Goal: Task Accomplishment & Management: Manage account settings

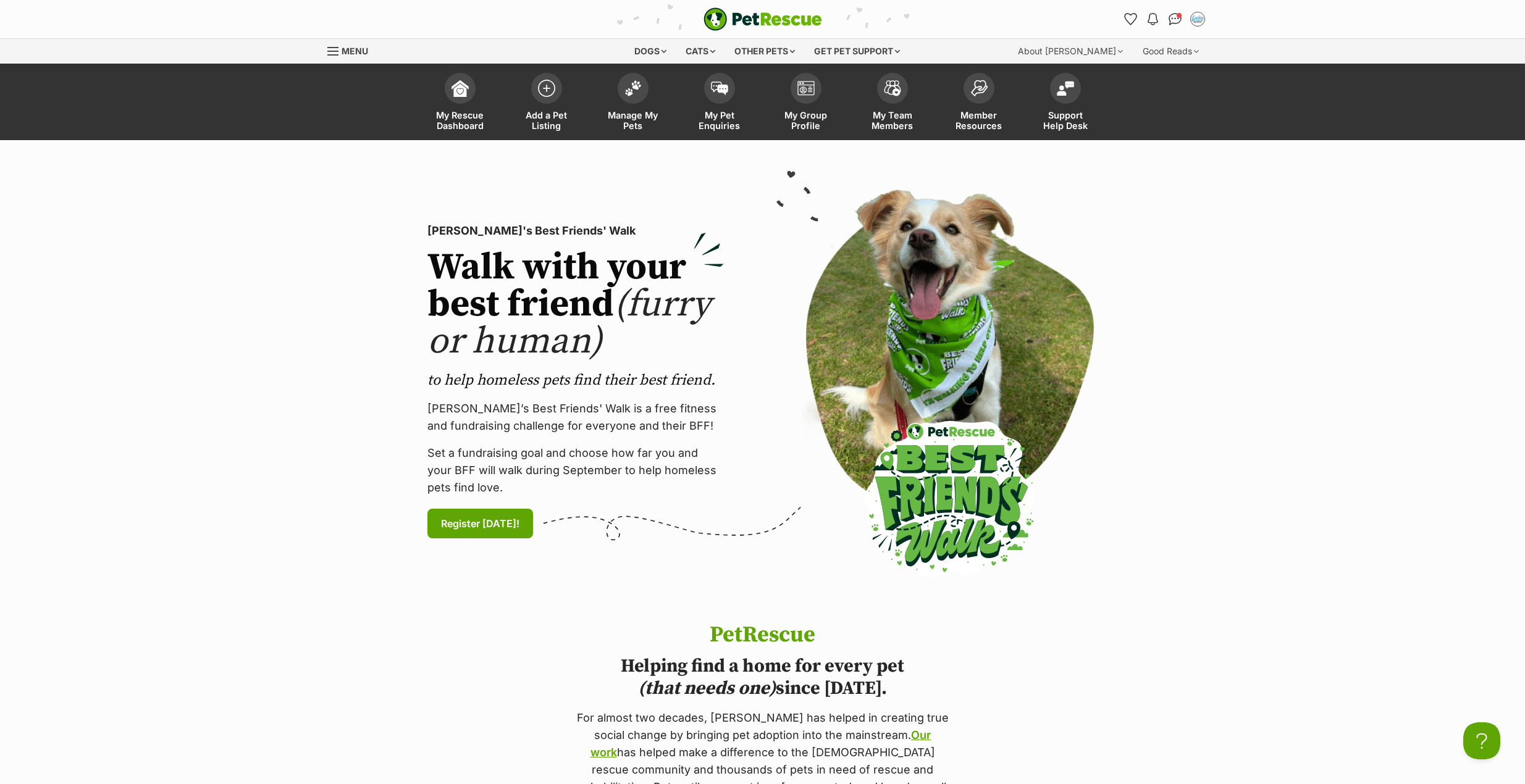
click at [1267, 373] on section "PetRescue's Best Friends' Walk Walk with your best friend (furry or human) to h…" at bounding box center [762, 381] width 1525 height 483
click at [1176, 18] on img "Conversations" at bounding box center [1175, 19] width 17 height 16
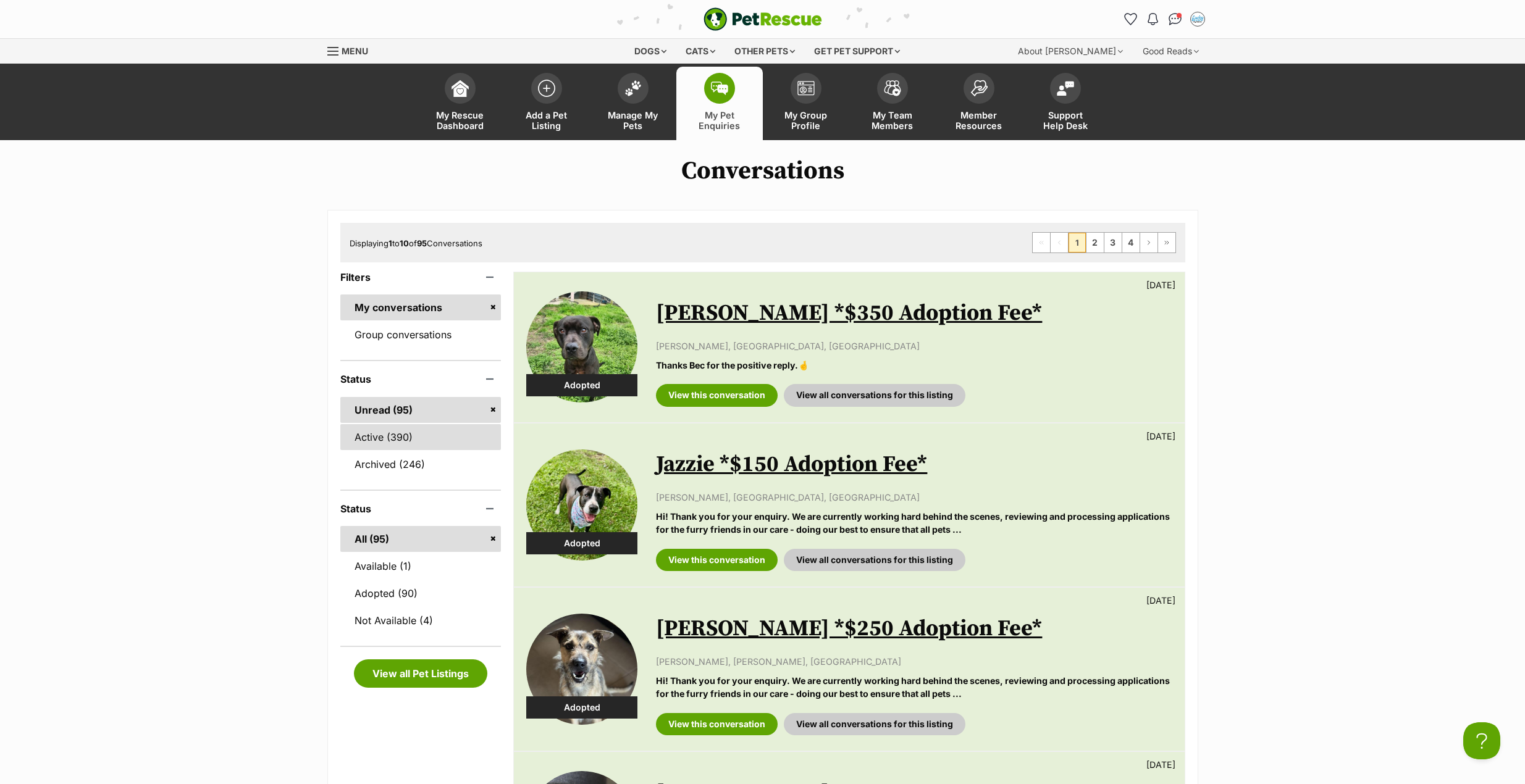
click at [372, 434] on link "Active (390)" at bounding box center [421, 437] width 162 height 26
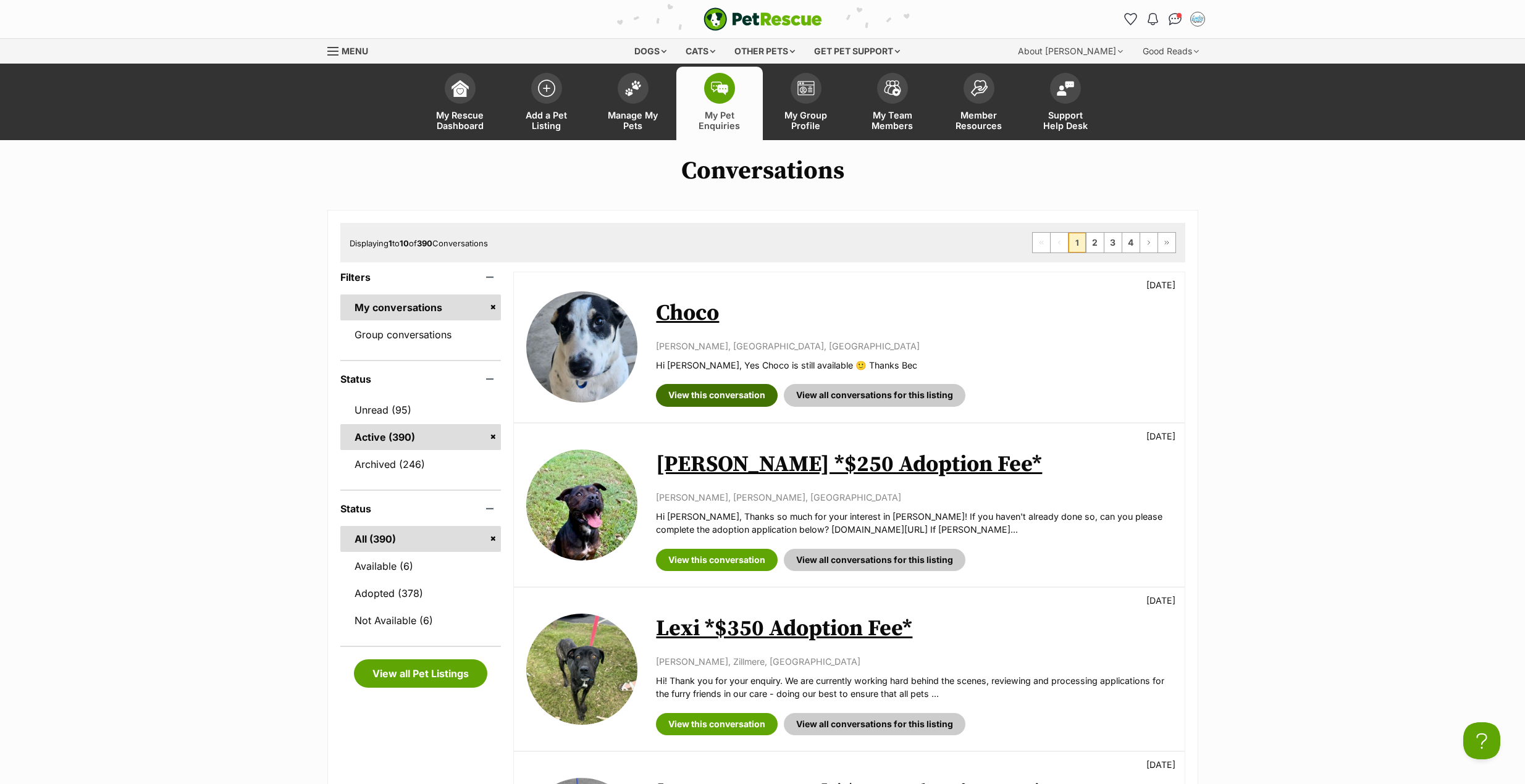
click at [696, 395] on link "View this conversation" at bounding box center [717, 395] width 122 height 22
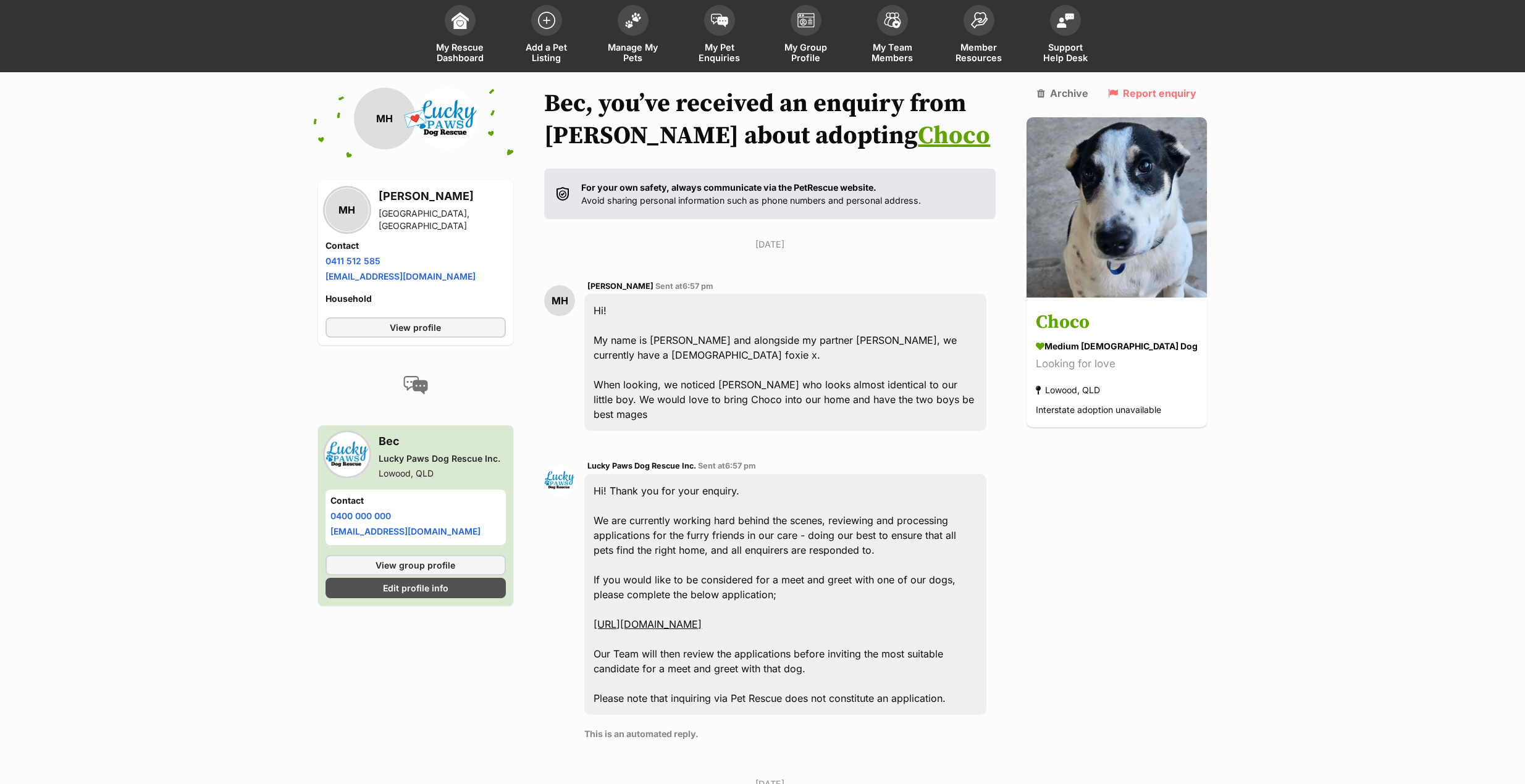
scroll to position [67, 0]
drag, startPoint x: 381, startPoint y: 198, endPoint x: 478, endPoint y: 217, distance: 98.8
click at [478, 217] on div "MH Madison Hemy Surfers Paradise, QLD" at bounding box center [416, 211] width 181 height 45
copy div "Madison Hemy Surfers Paradise, QLD"
drag, startPoint x: 453, startPoint y: 274, endPoint x: 320, endPoint y: 278, distance: 133.1
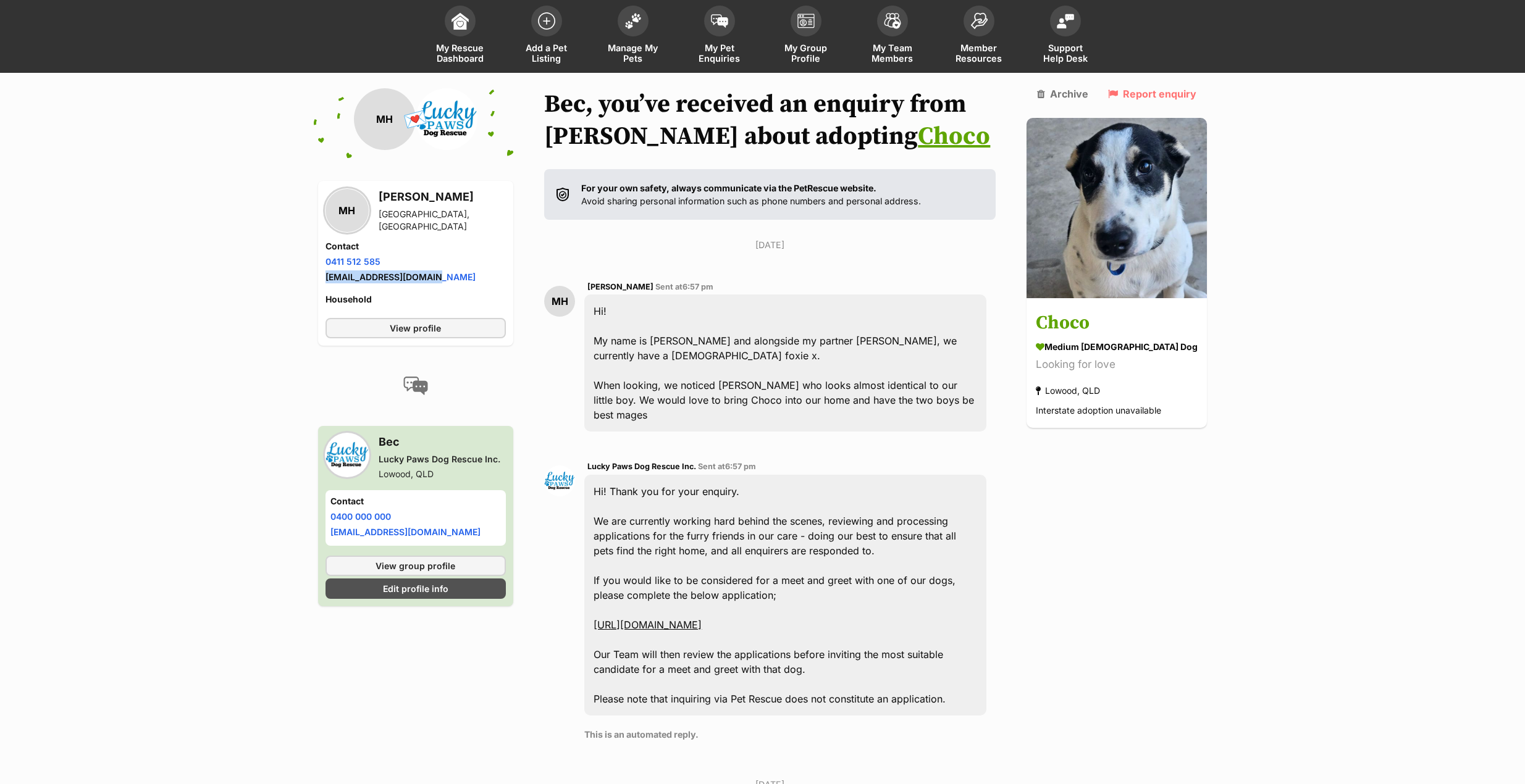
click at [320, 278] on div "MH Madison Hemy Surfers Paradise, QLD Contact Phone number Phone number 0411 51…" at bounding box center [416, 264] width 196 height 165
copy link "madison.hemy@gmail.com"
click at [459, 270] on li "Email address madison.hemy@gmail.com" at bounding box center [416, 276] width 181 height 13
drag, startPoint x: 461, startPoint y: 276, endPoint x: 320, endPoint y: 262, distance: 141.7
click at [320, 262] on div "MH Madison Hemy Surfers Paradise, QLD Contact Phone number Phone number 0411 51…" at bounding box center [416, 264] width 196 height 165
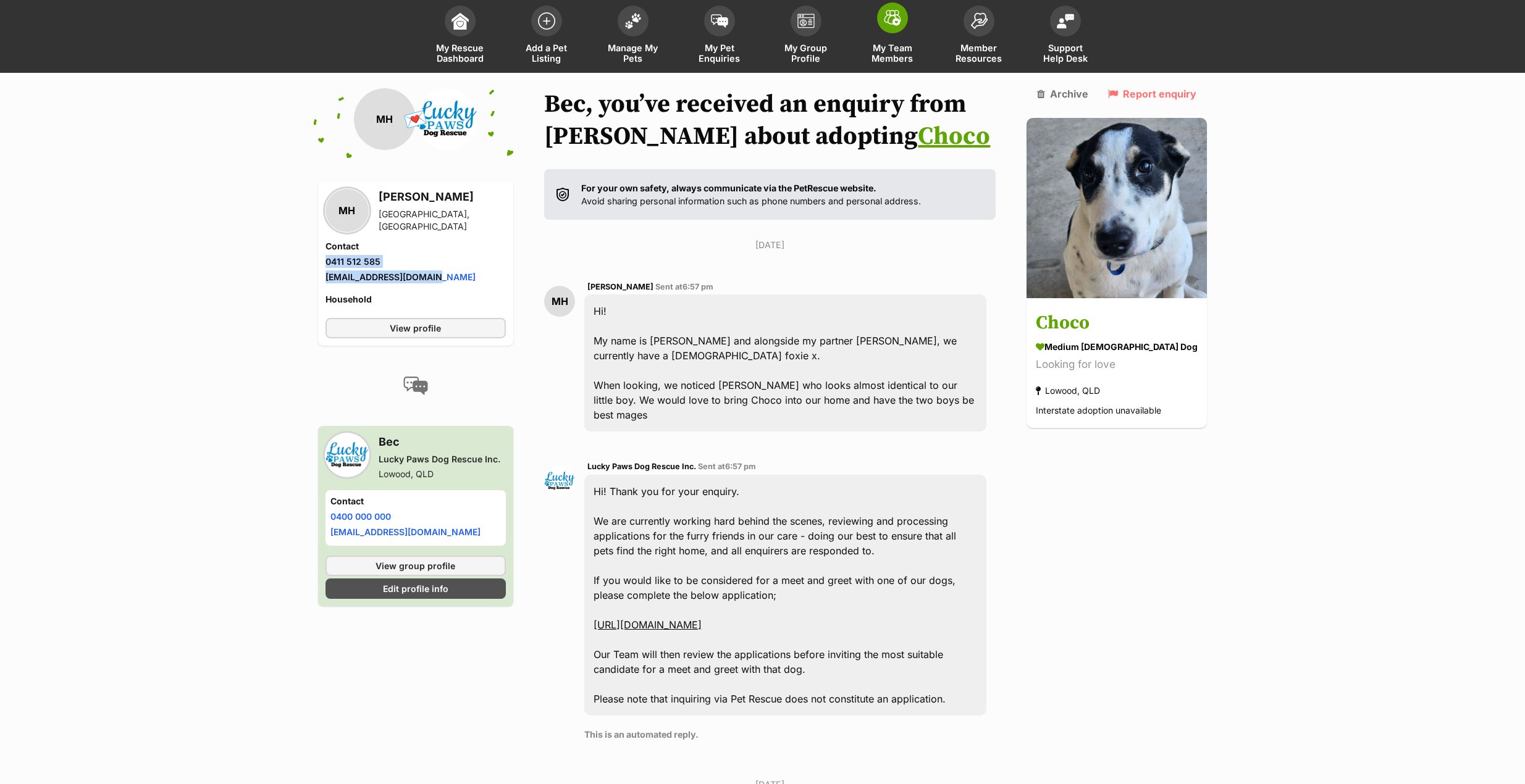
copy ul "0411 512 585 Email address madison.hemy@gmail.com"
click at [636, 21] on img at bounding box center [633, 18] width 17 height 16
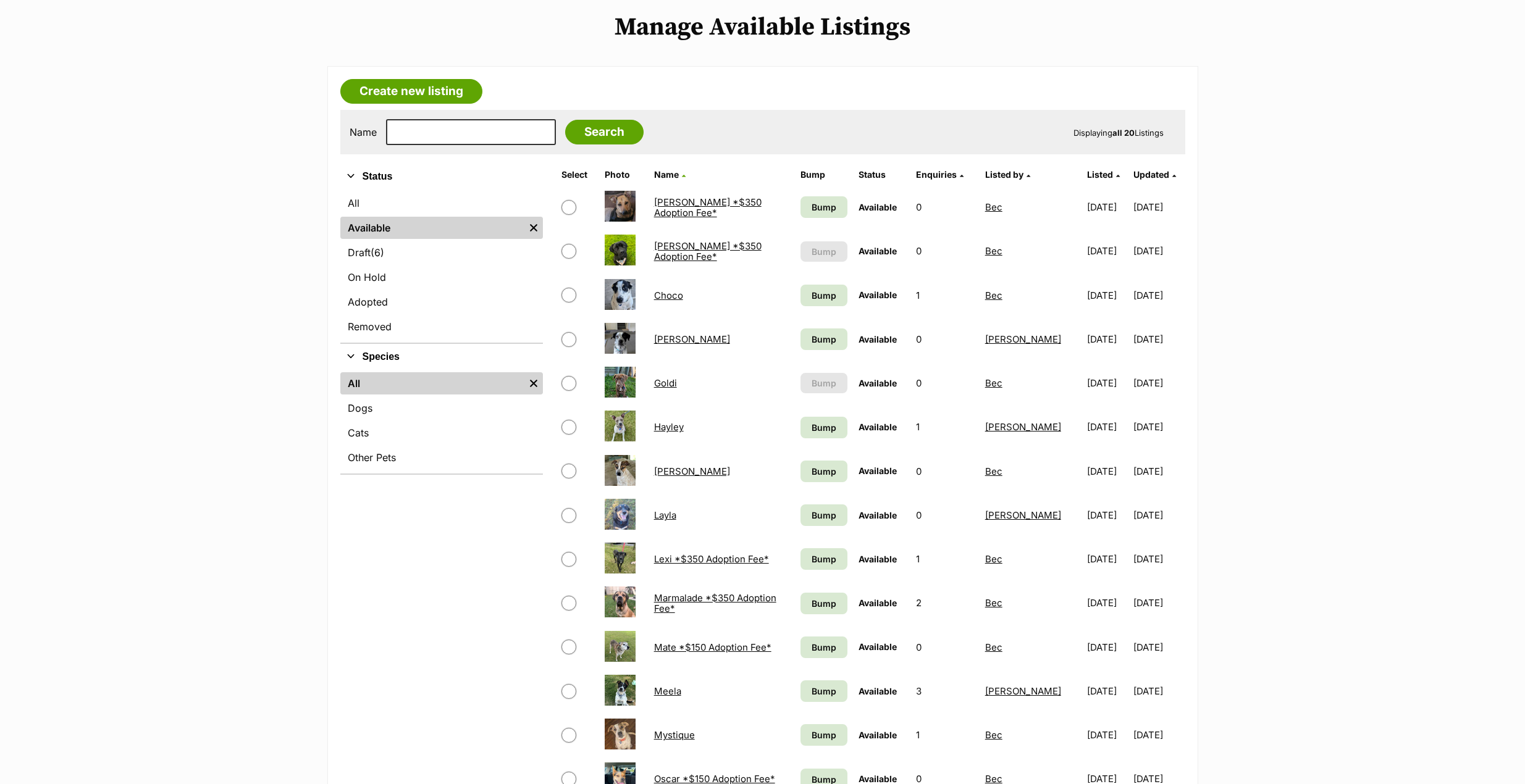
scroll to position [185, 0]
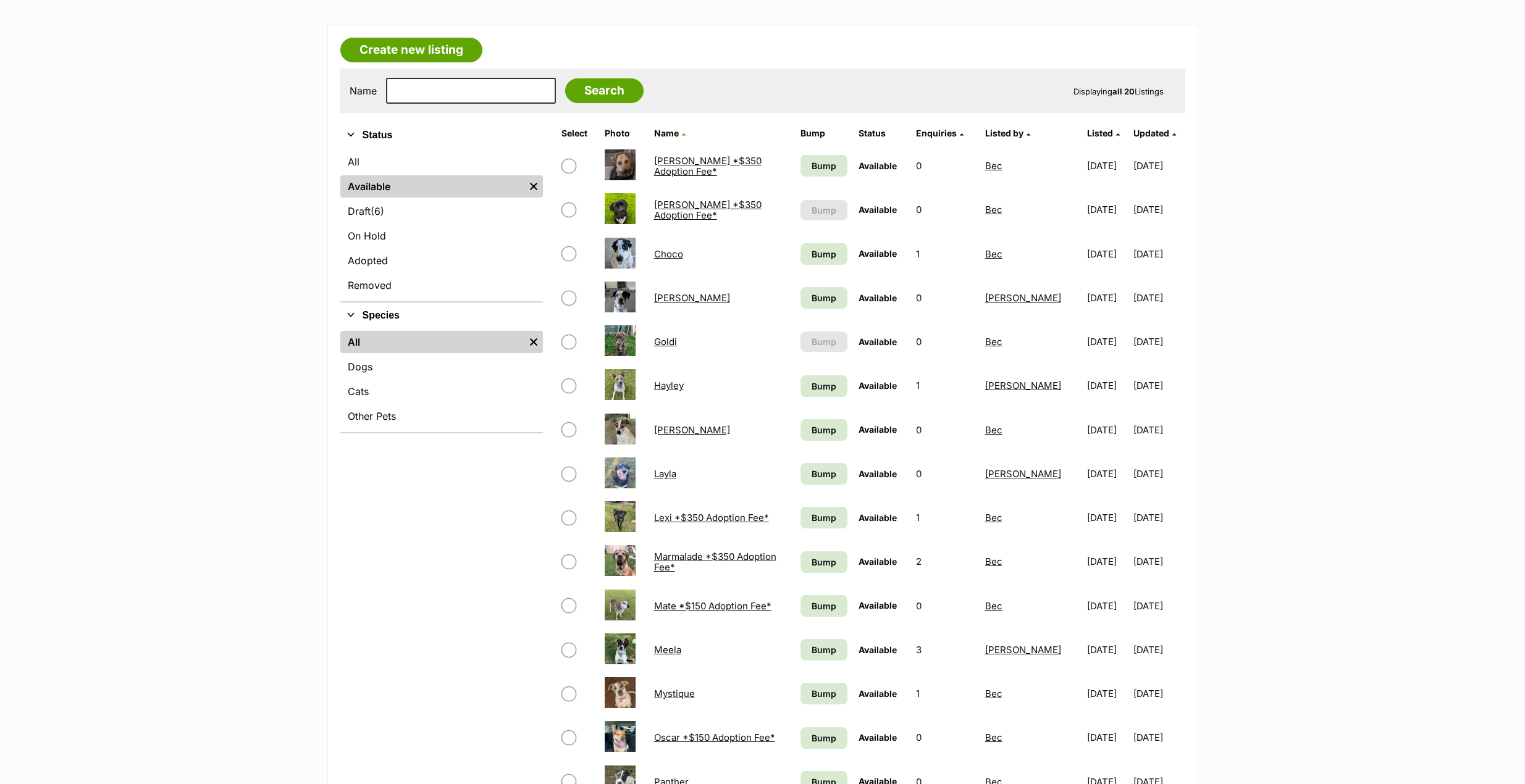
click at [567, 342] on input "checkbox" at bounding box center [568, 342] width 15 height 15
checkbox input "true"
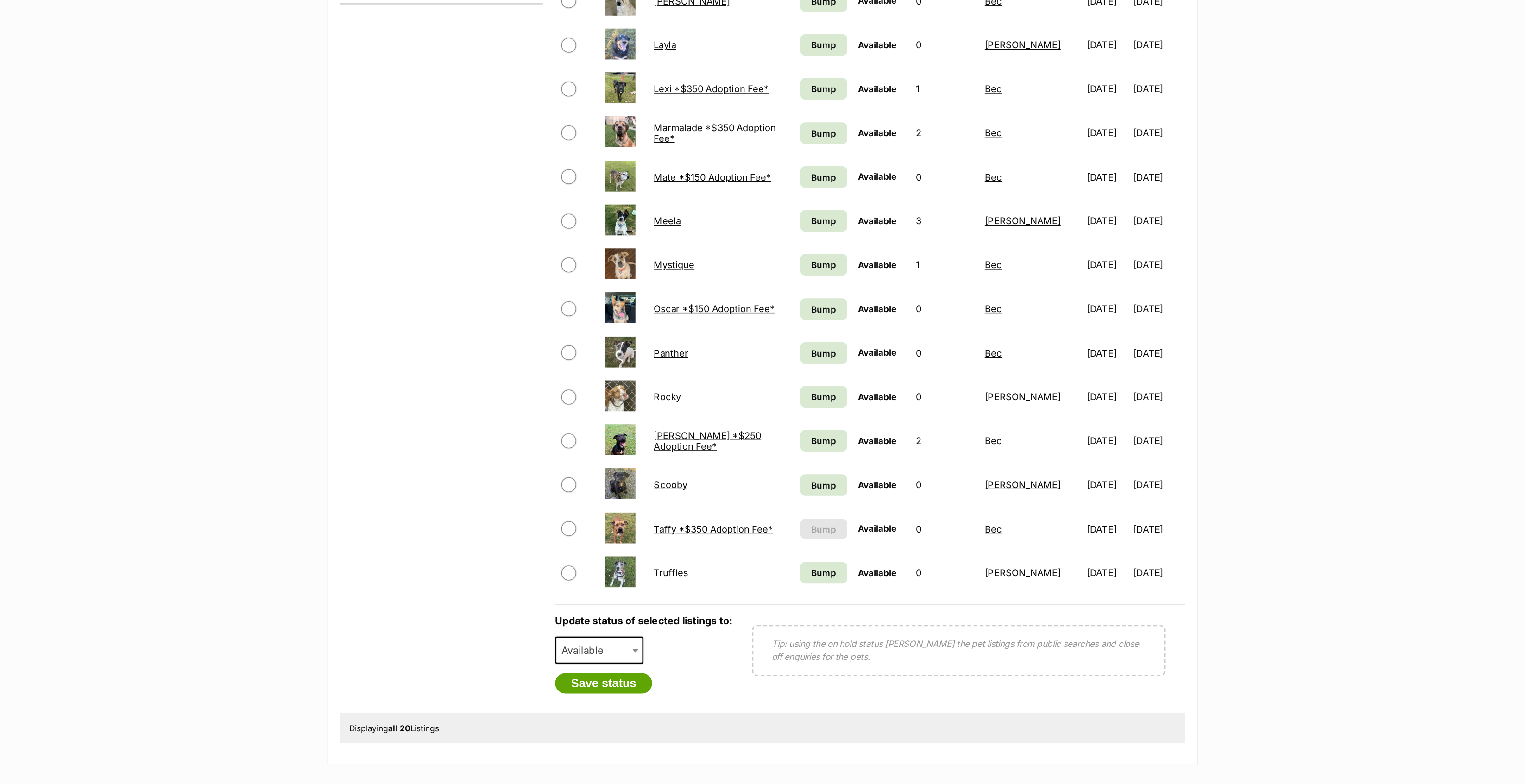
scroll to position [463, 0]
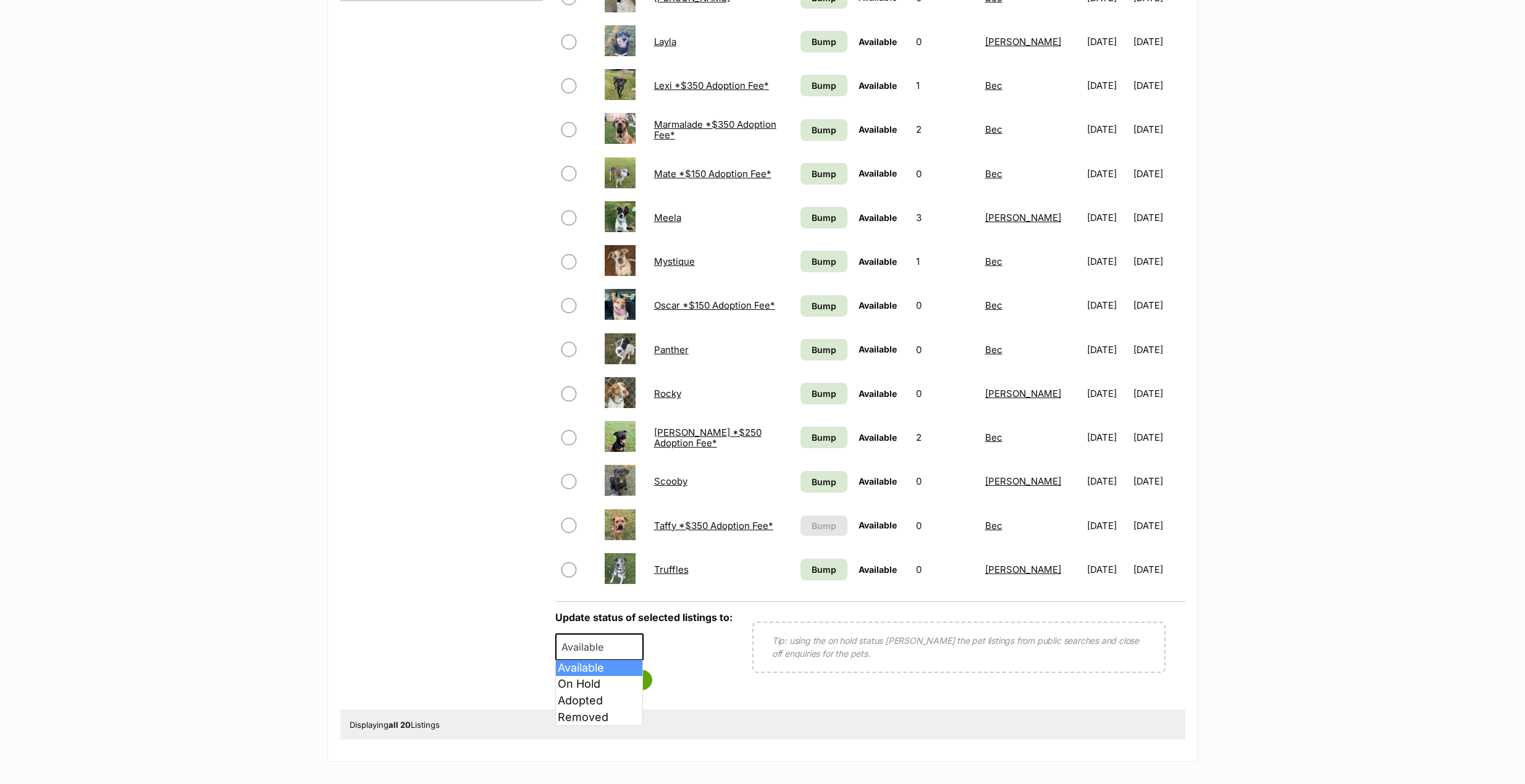
click at [567, 643] on span "Available" at bounding box center [586, 646] width 59 height 17
select select "rehomed"
click at [593, 681] on button "Save status" at bounding box center [604, 680] width 98 height 21
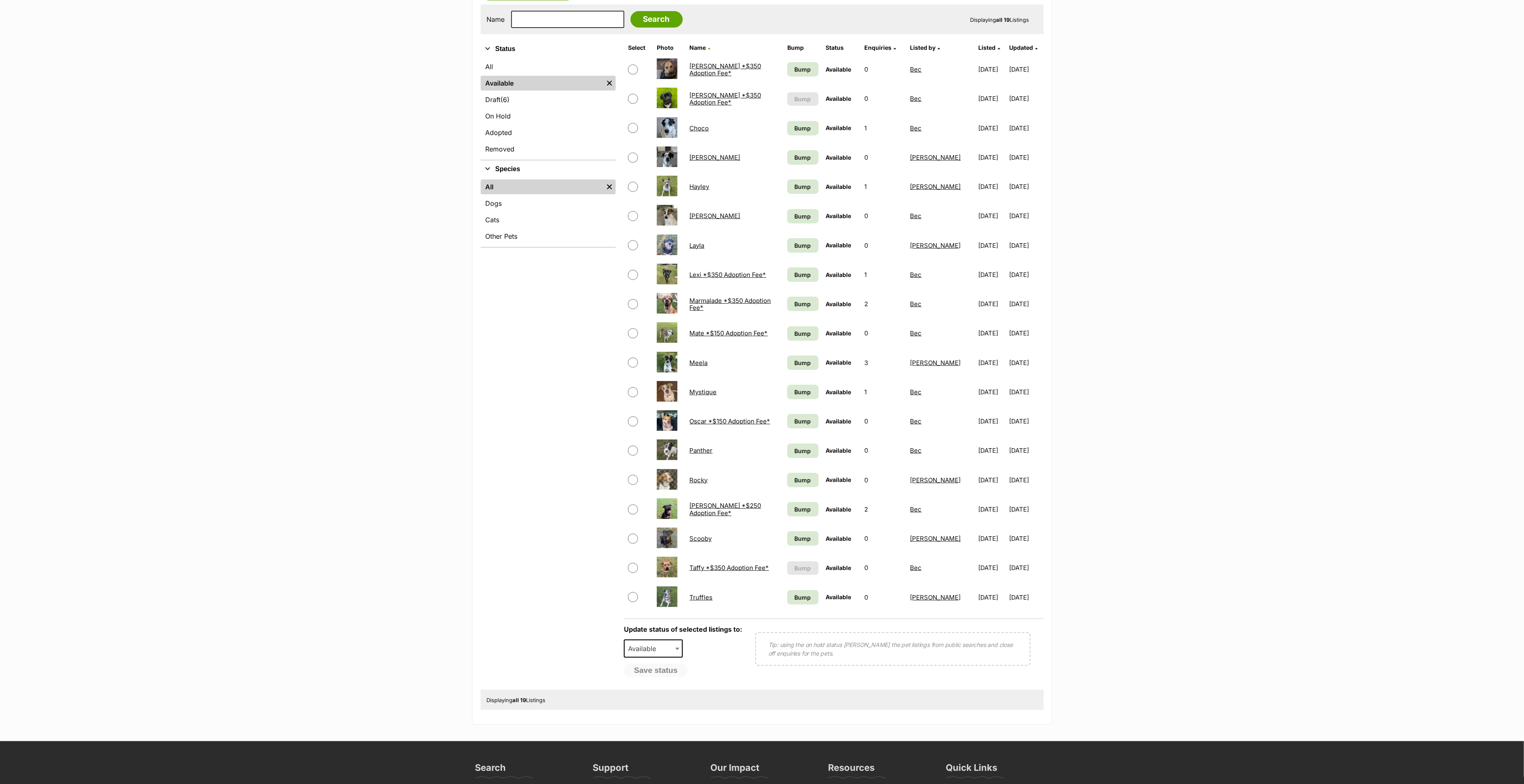
scroll to position [103, 0]
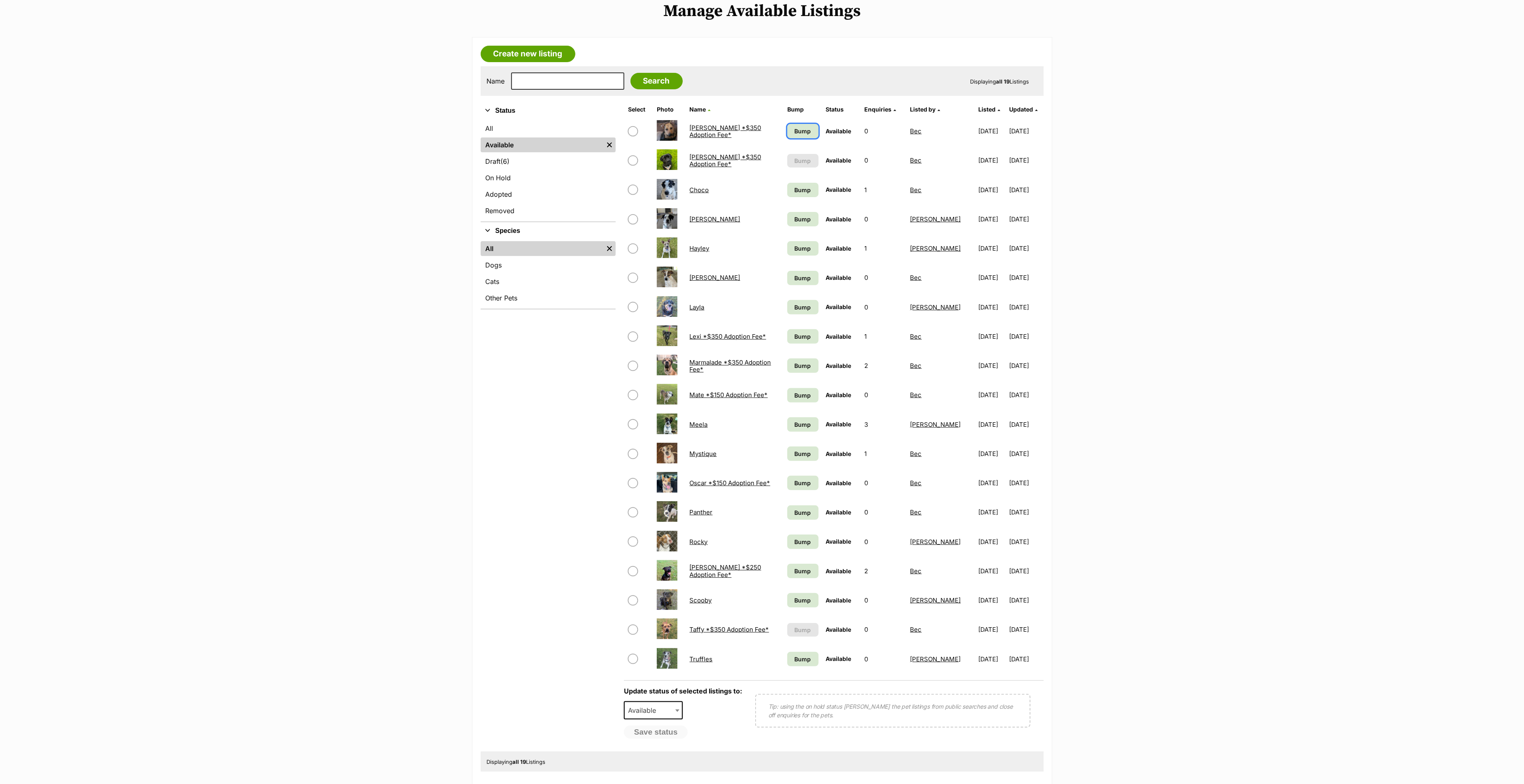
click at [797, 133] on span "Bump" at bounding box center [803, 131] width 17 height 8
click at [805, 191] on span "Bump" at bounding box center [803, 190] width 17 height 8
click at [804, 215] on span "Bump" at bounding box center [803, 219] width 17 height 8
click at [804, 248] on span "Bump" at bounding box center [803, 248] width 17 height 8
click at [808, 283] on link "Bump" at bounding box center [803, 278] width 31 height 14
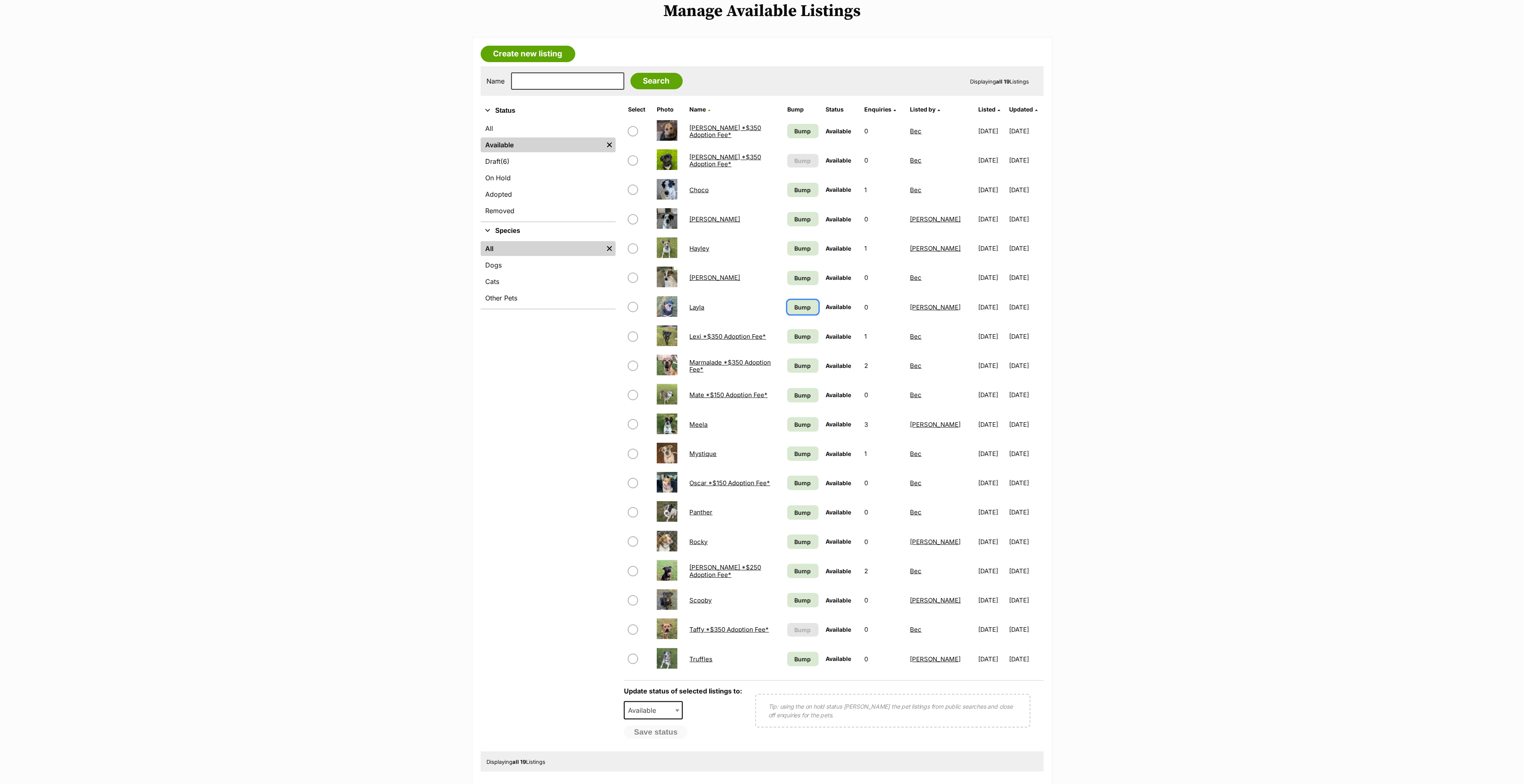
click at [806, 305] on span "Bump" at bounding box center [803, 307] width 17 height 8
click at [805, 330] on link "Bump" at bounding box center [803, 336] width 31 height 14
click at [805, 364] on span "Bump" at bounding box center [803, 365] width 17 height 8
click at [805, 392] on span "Bump" at bounding box center [803, 395] width 17 height 8
click at [804, 422] on span "Bump" at bounding box center [803, 425] width 17 height 8
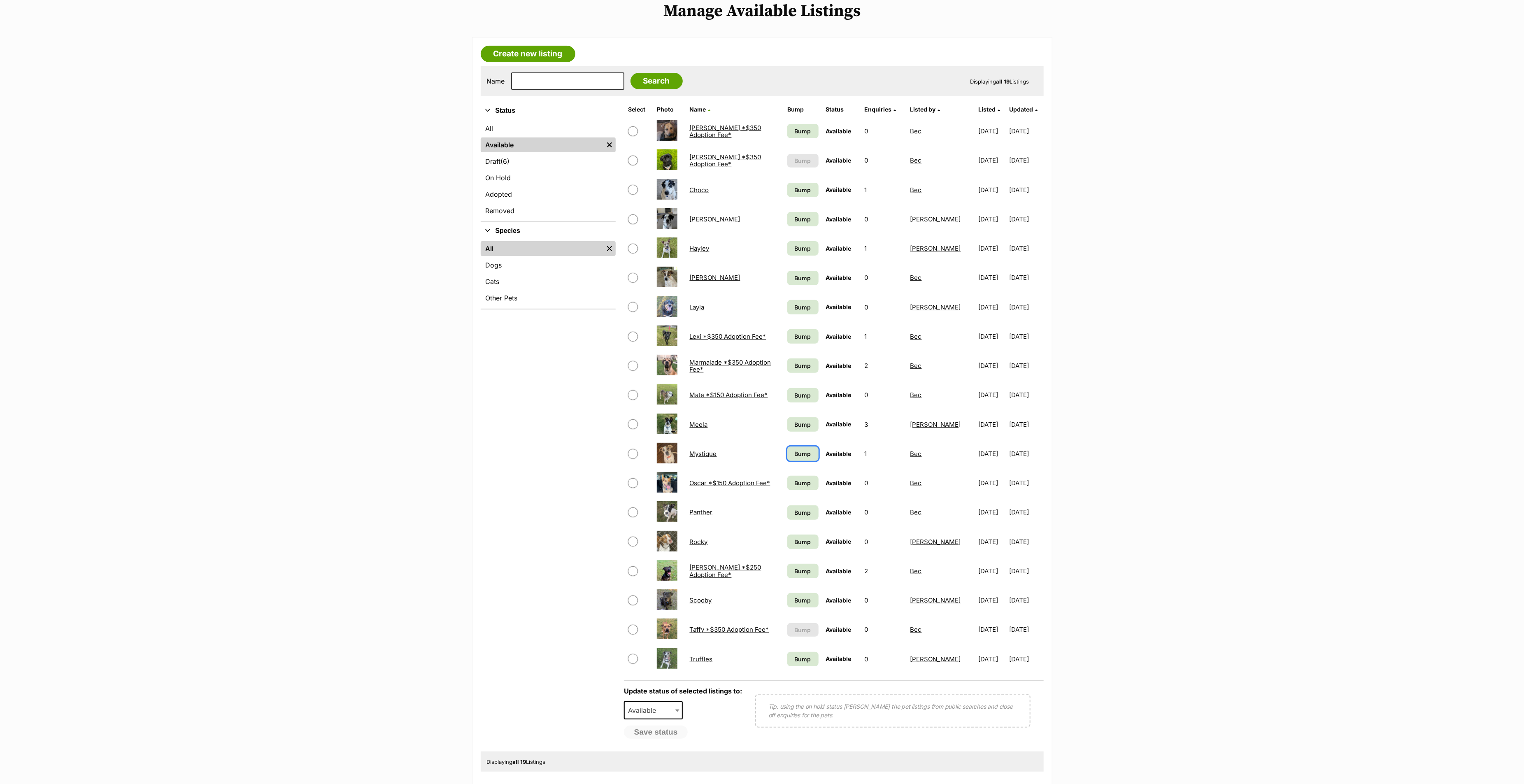
click at [800, 452] on span "Bump" at bounding box center [803, 453] width 17 height 8
click at [799, 481] on span "Bump" at bounding box center [803, 483] width 17 height 8
click at [800, 509] on span "Bump" at bounding box center [803, 513] width 17 height 8
click at [803, 522] on span "Bump" at bounding box center [803, 542] width 17 height 8
click at [803, 522] on span "Bump" at bounding box center [803, 571] width 17 height 8
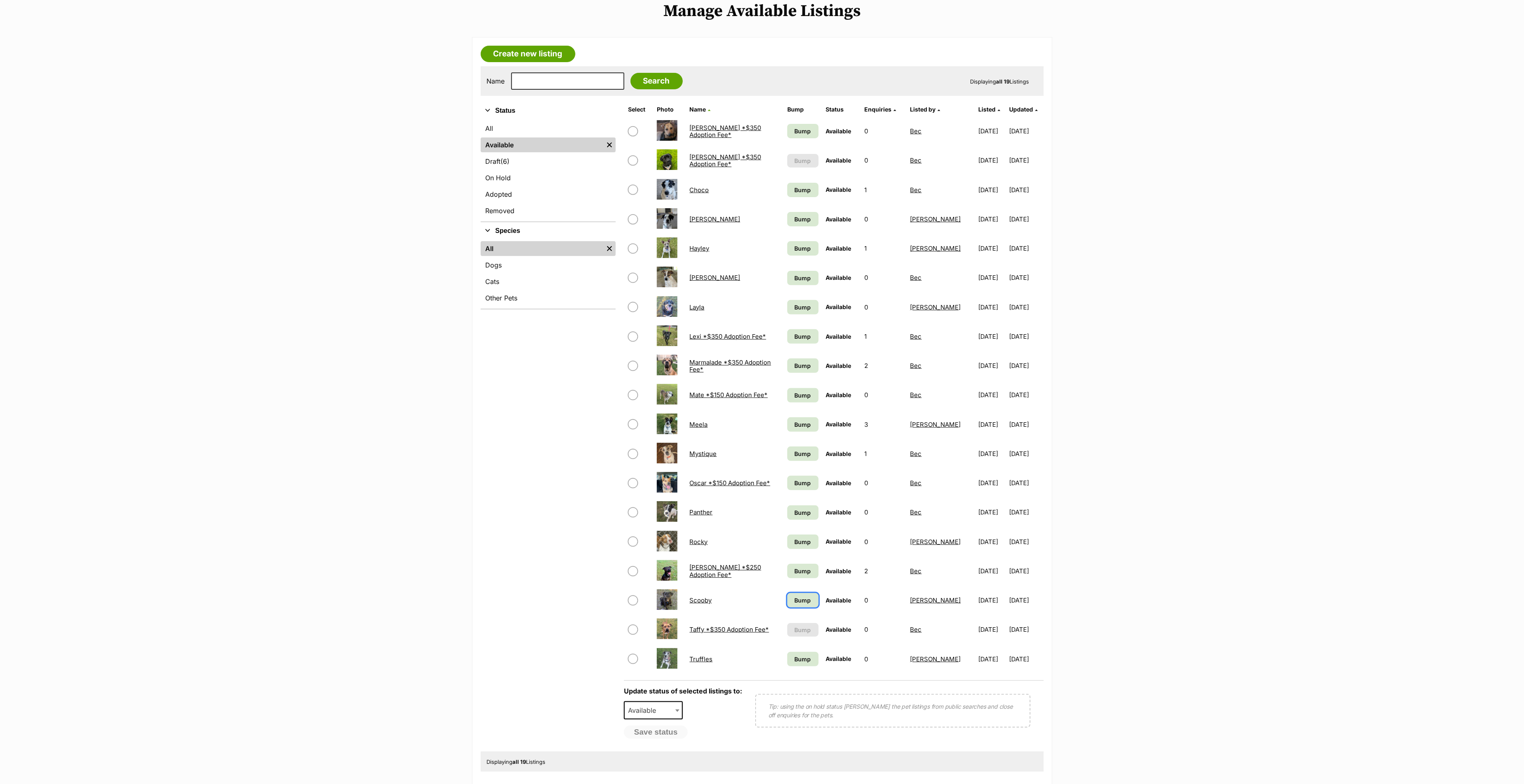
click at [800, 522] on span "Bump" at bounding box center [803, 600] width 17 height 8
click at [798, 522] on span "Bump" at bounding box center [803, 659] width 17 height 8
